Goal: Information Seeking & Learning: Find specific fact

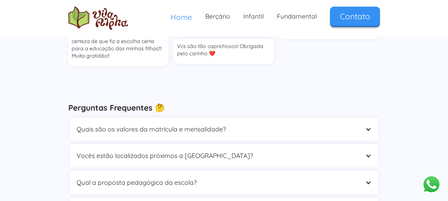
scroll to position [1859, 0]
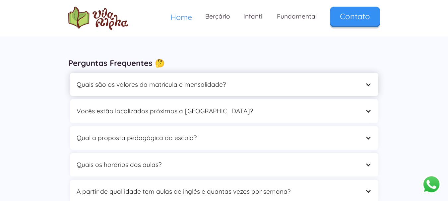
click at [371, 82] on div at bounding box center [368, 85] width 6 height 6
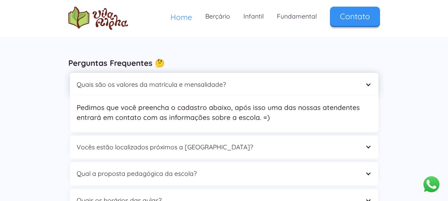
click at [371, 82] on div at bounding box center [368, 85] width 6 height 6
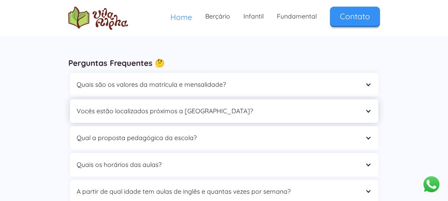
click at [371, 108] on div at bounding box center [368, 111] width 6 height 6
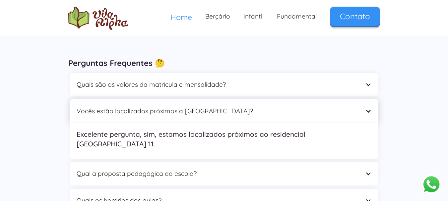
click at [371, 108] on div at bounding box center [368, 111] width 6 height 6
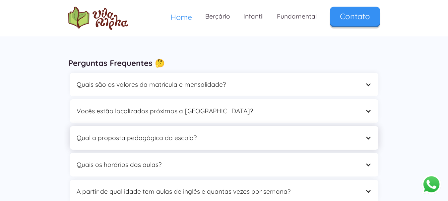
click at [369, 135] on div at bounding box center [368, 138] width 6 height 6
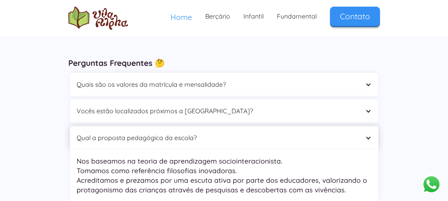
click at [369, 135] on div at bounding box center [368, 138] width 6 height 6
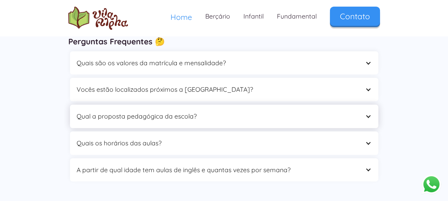
scroll to position [1892, 0]
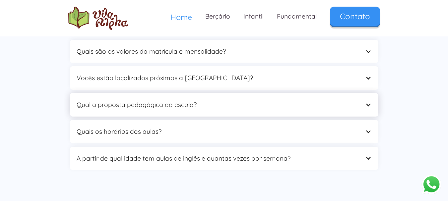
click at [366, 102] on div at bounding box center [368, 105] width 6 height 6
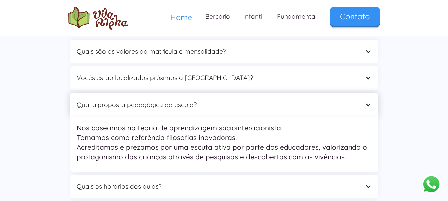
click at [366, 102] on div at bounding box center [368, 105] width 6 height 6
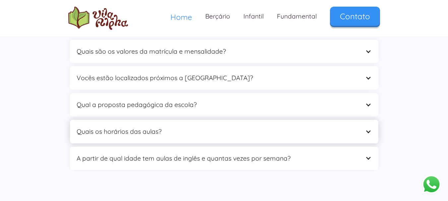
click at [373, 120] on div "Quais os horários das aulas?" at bounding box center [224, 132] width 309 height 24
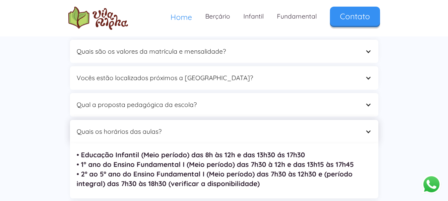
click at [373, 120] on div "Quais os horários das aulas?" at bounding box center [224, 132] width 309 height 24
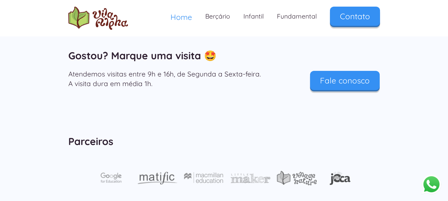
scroll to position [1991, 0]
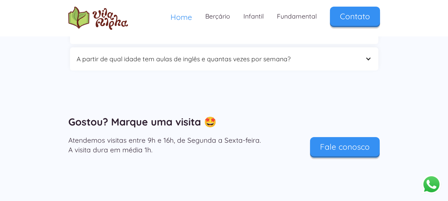
click at [133, 136] on p "Atendemos visitas entre 9h e 16h, de Segunda a Sexta-feira. A visita dura em mé…" at bounding box center [171, 145] width 206 height 19
click at [134, 136] on p "Atendemos visitas entre 9h e 16h, de Segunda a Sexta-feira. A visita dura em mé…" at bounding box center [171, 145] width 206 height 19
click at [135, 136] on p "Atendemos visitas entre 9h e 16h, de Segunda a Sexta-feira. A visita dura em mé…" at bounding box center [171, 145] width 206 height 19
click at [136, 136] on p "Atendemos visitas entre 9h e 16h, de Segunda a Sexta-feira. A visita dura em mé…" at bounding box center [171, 145] width 206 height 19
click at [192, 136] on p "Atendemos visitas entre 9h e 16h, de Segunda a Sexta-feira. A visita dura em mé…" at bounding box center [171, 145] width 206 height 19
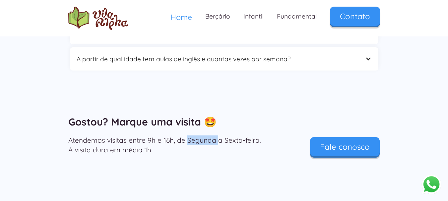
click at [192, 136] on p "Atendemos visitas entre 9h e 16h, de Segunda a Sexta-feira. A visita dura em mé…" at bounding box center [171, 145] width 206 height 19
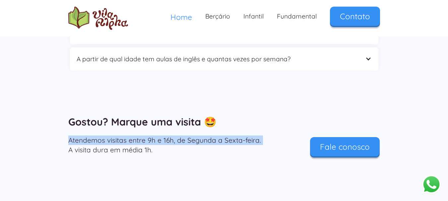
click at [192, 136] on p "Atendemos visitas entre 9h e 16h, de Segunda a Sexta-feira. A visita dura em mé…" at bounding box center [171, 145] width 206 height 19
click at [94, 136] on p "Atendemos visitas entre 9h e 16h, de Segunda a Sexta-feira. A visita dura em mé…" at bounding box center [171, 145] width 206 height 19
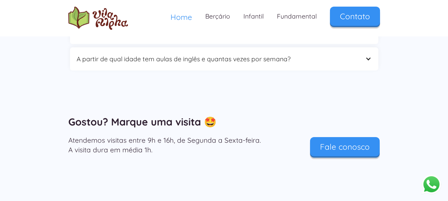
click at [106, 136] on p "Atendemos visitas entre 9h e 16h, de Segunda a Sexta-feira. A visita dura em mé…" at bounding box center [171, 145] width 206 height 19
